Goal: Find specific page/section: Find specific page/section

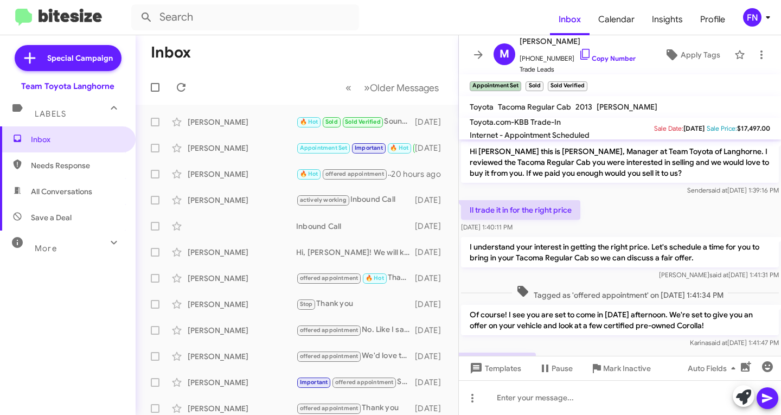
scroll to position [542, 0]
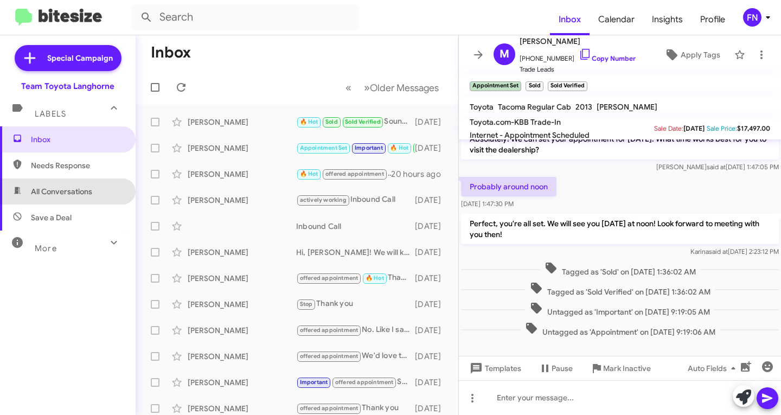
click at [73, 201] on span "All Conversations" at bounding box center [68, 191] width 136 height 26
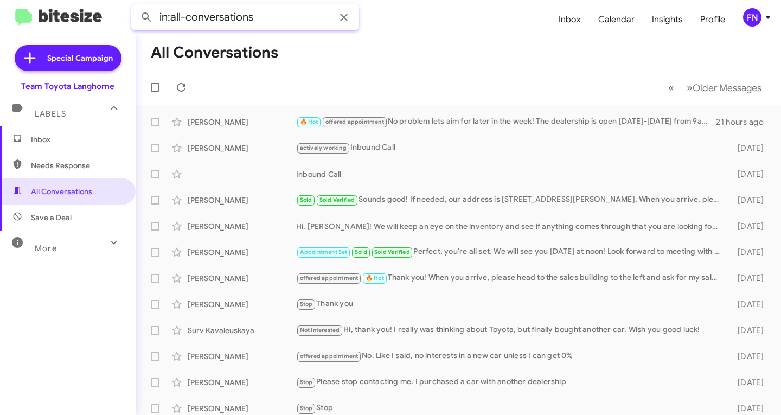
click at [286, 20] on input "in:all-conversations" at bounding box center [245, 17] width 228 height 26
click at [136, 7] on button at bounding box center [147, 18] width 22 height 22
type input "[PERSON_NAME]"
